Goal: Book appointment/travel/reservation

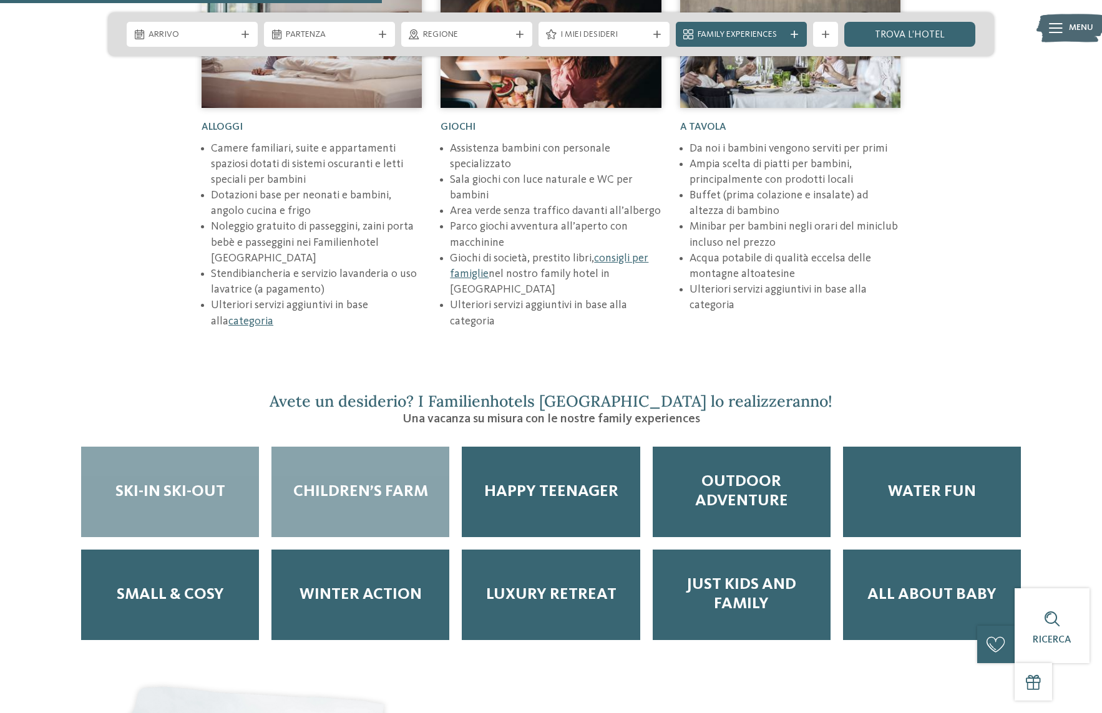
scroll to position [1996, 0]
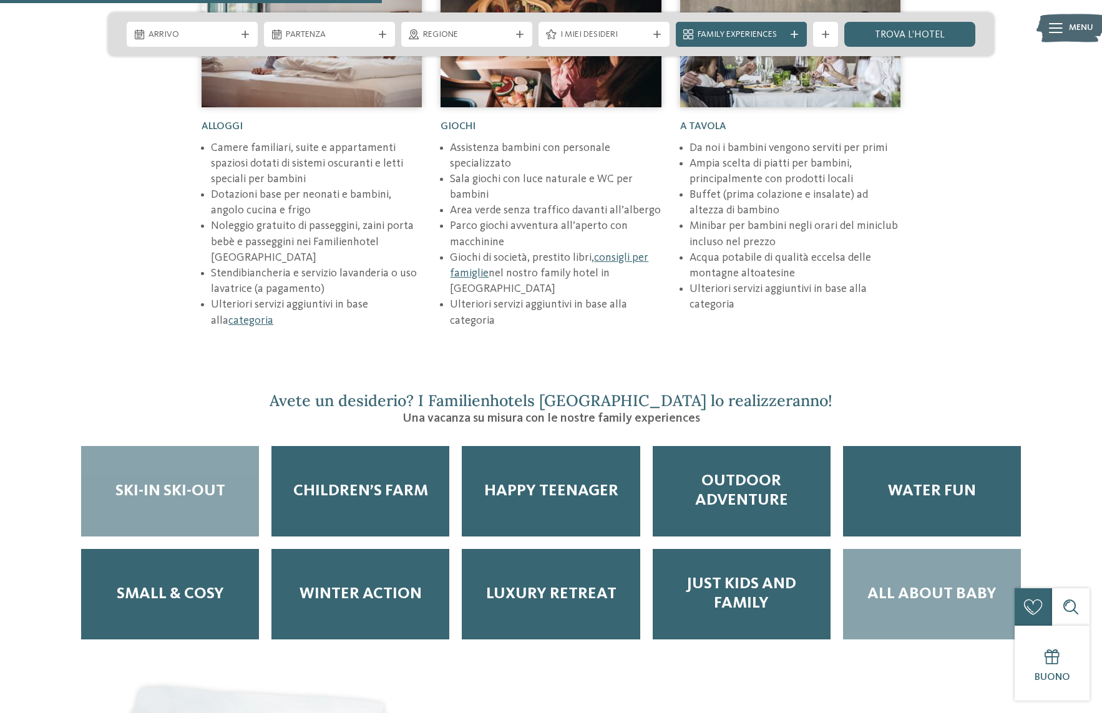
click at [881, 584] on span "All about baby" at bounding box center [931, 593] width 129 height 19
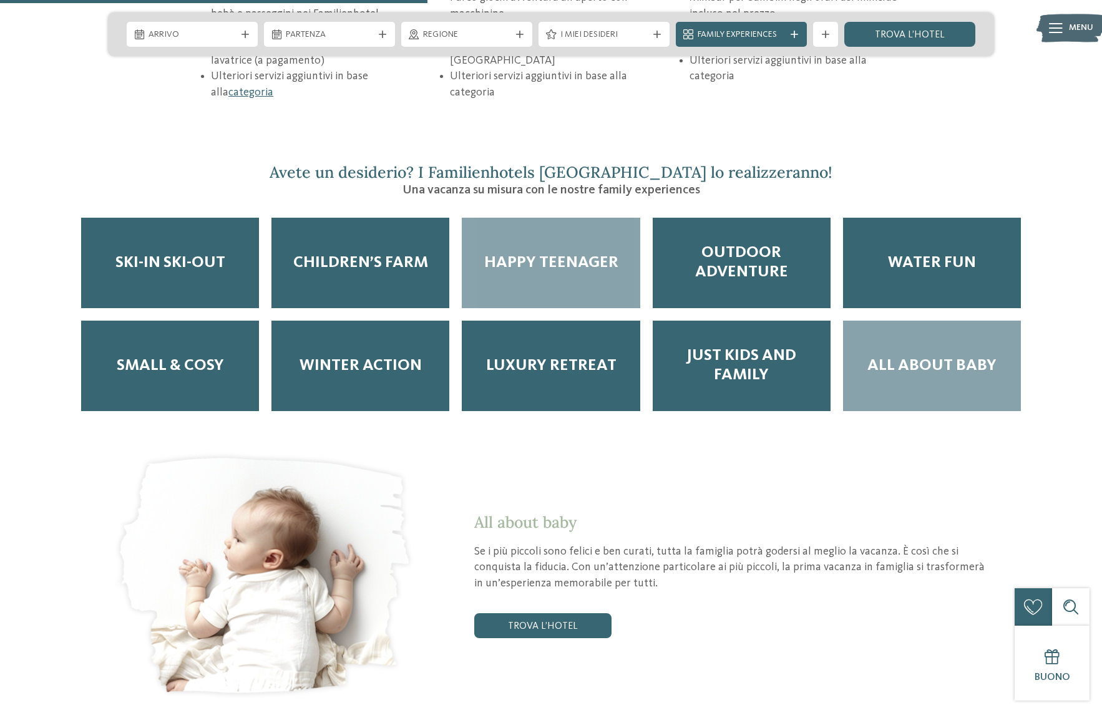
scroll to position [2246, 0]
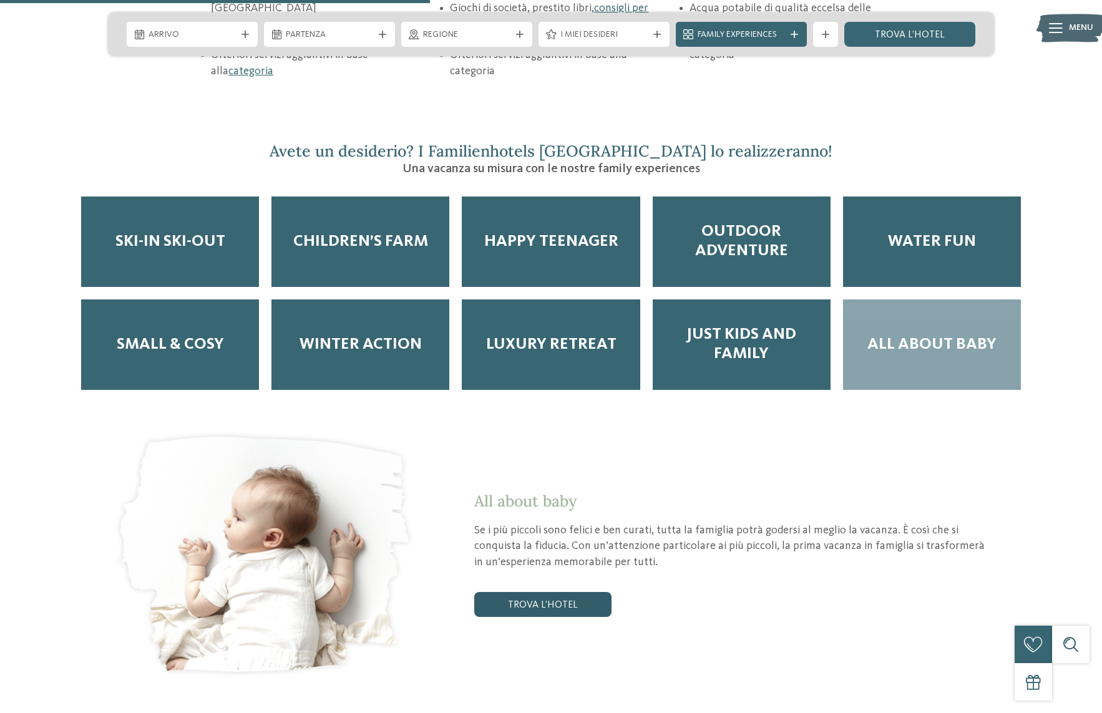
click at [530, 592] on link "trova l’hotel" at bounding box center [542, 604] width 137 height 25
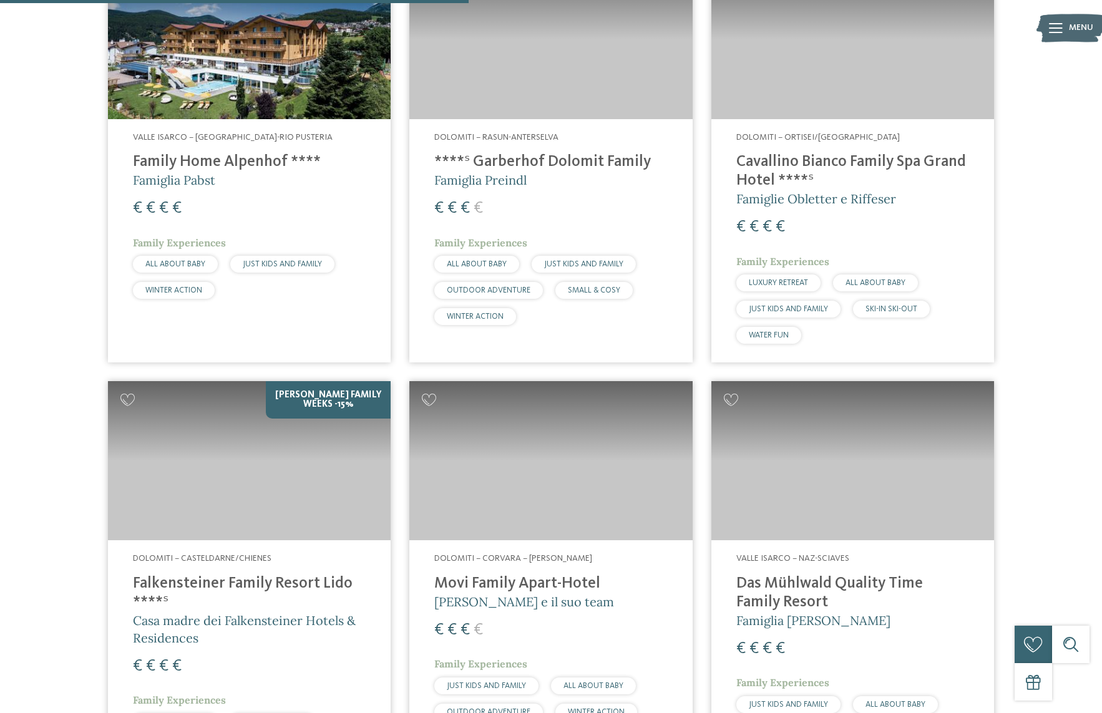
scroll to position [924, 0]
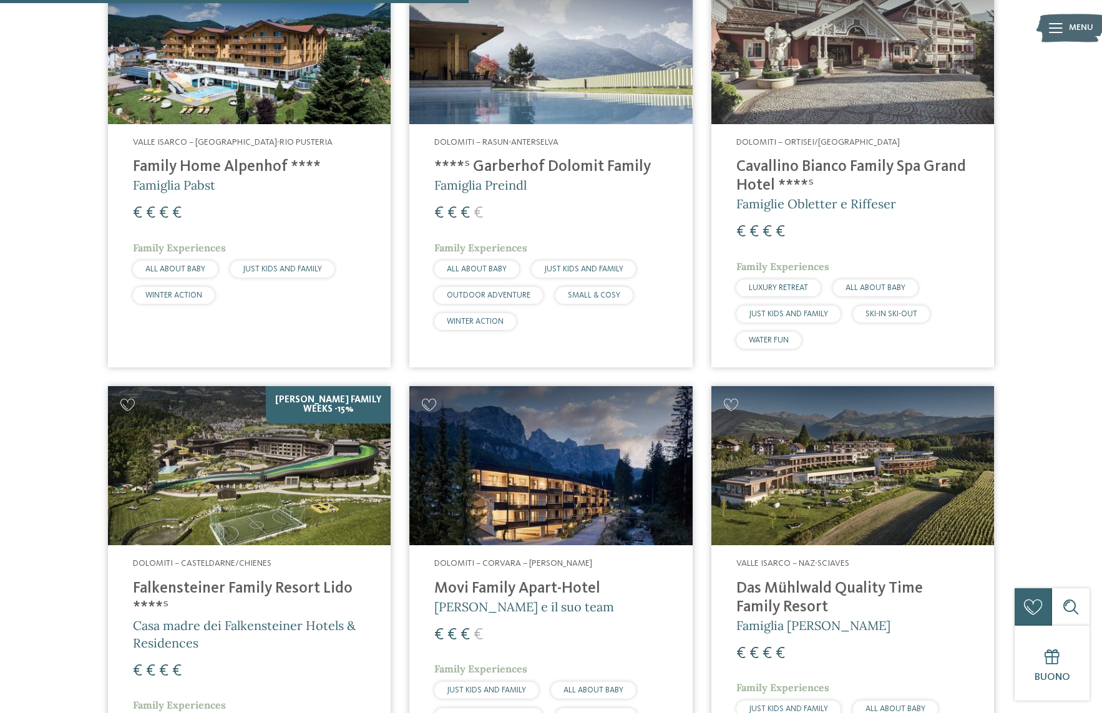
click at [510, 507] on img at bounding box center [550, 465] width 283 height 159
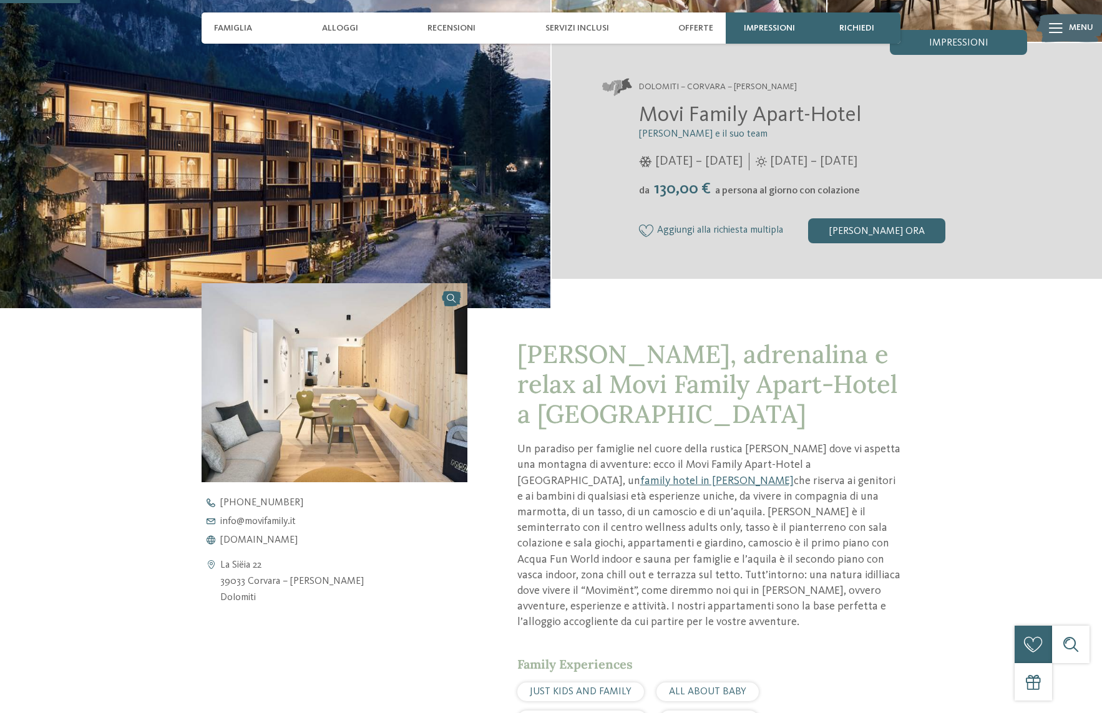
scroll to position [312, 0]
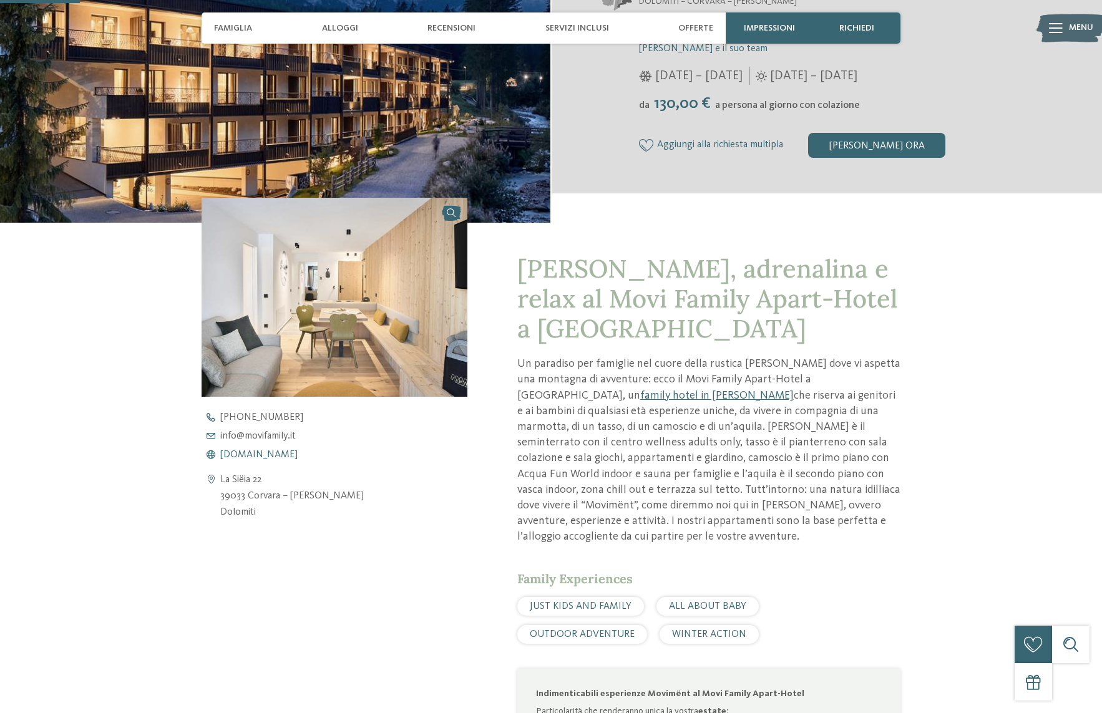
click at [236, 453] on span "[DOMAIN_NAME]" at bounding box center [258, 455] width 77 height 10
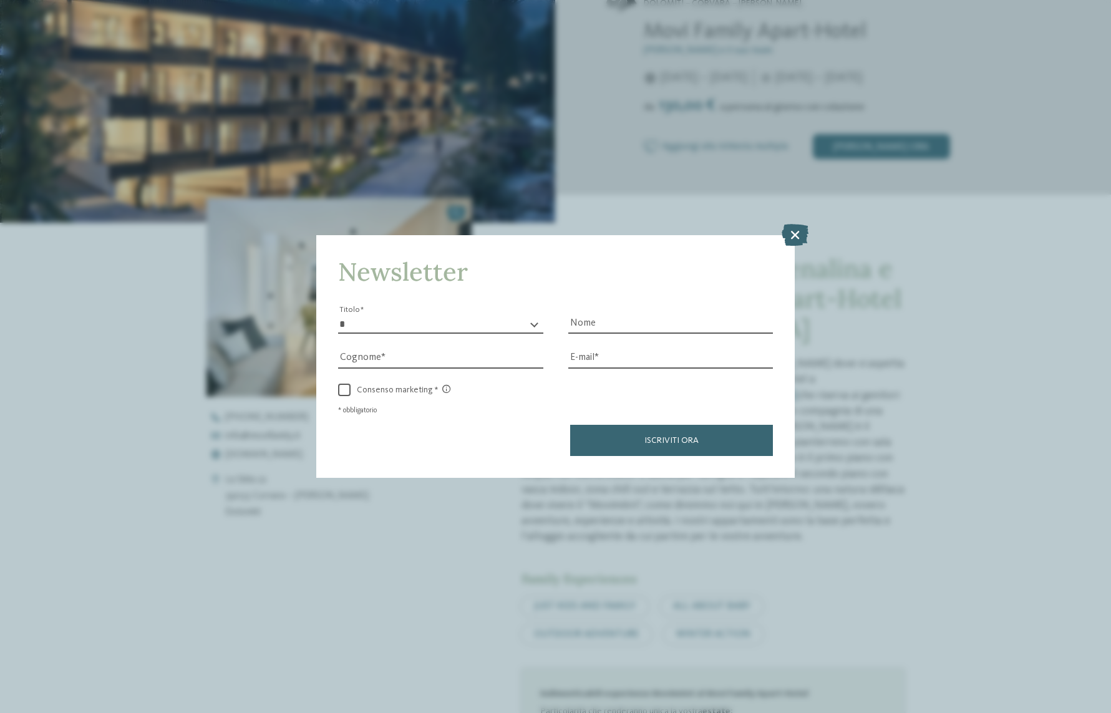
click at [792, 231] on icon at bounding box center [795, 235] width 27 height 22
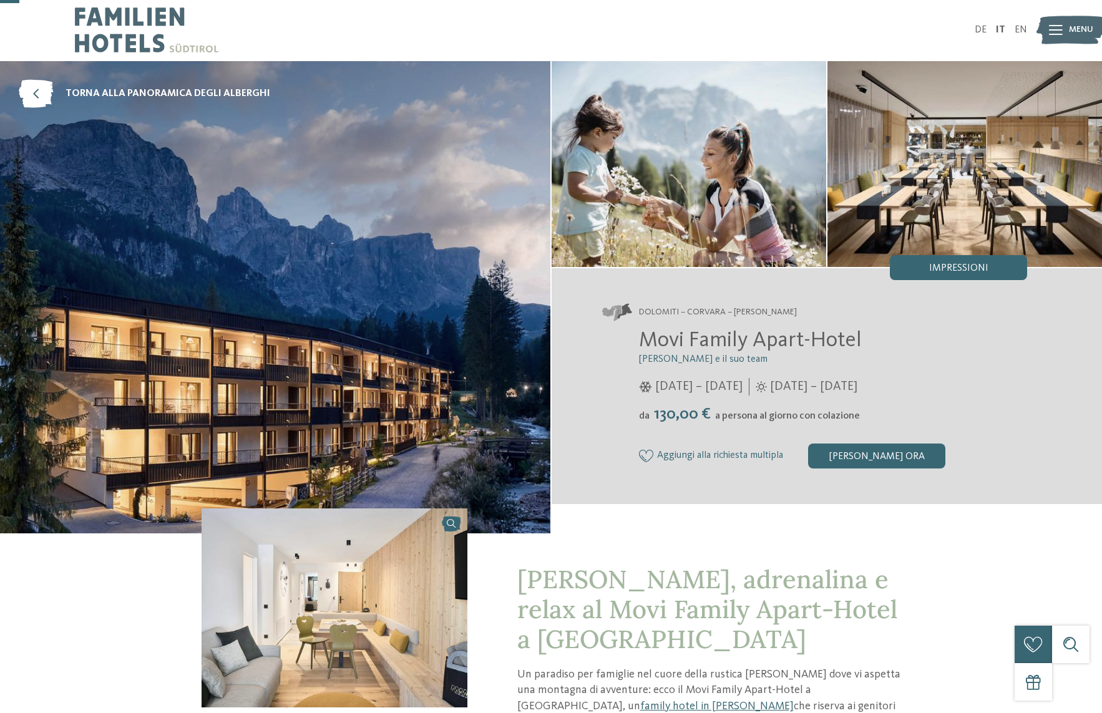
scroll to position [0, 0]
